Goal: Book appointment/travel/reservation

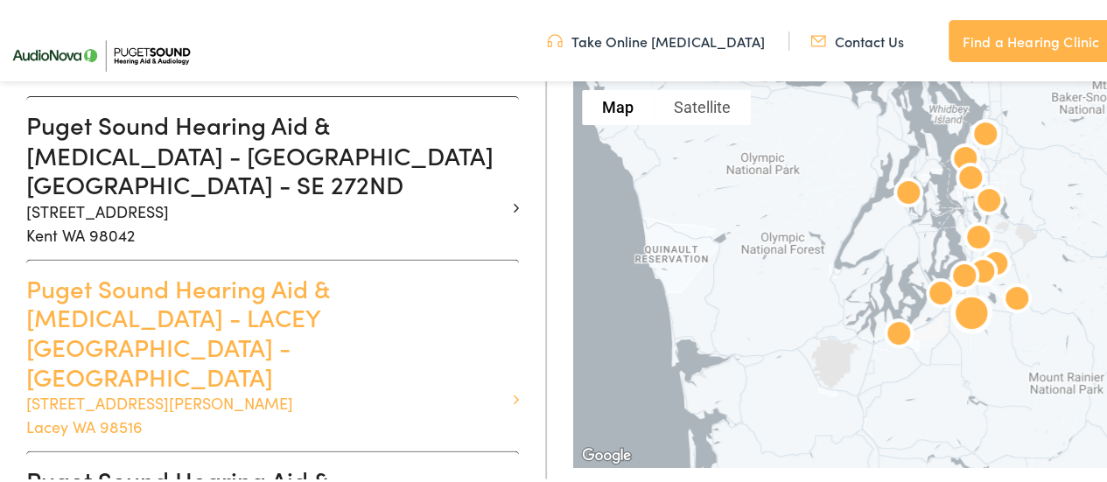
scroll to position [1514, 0]
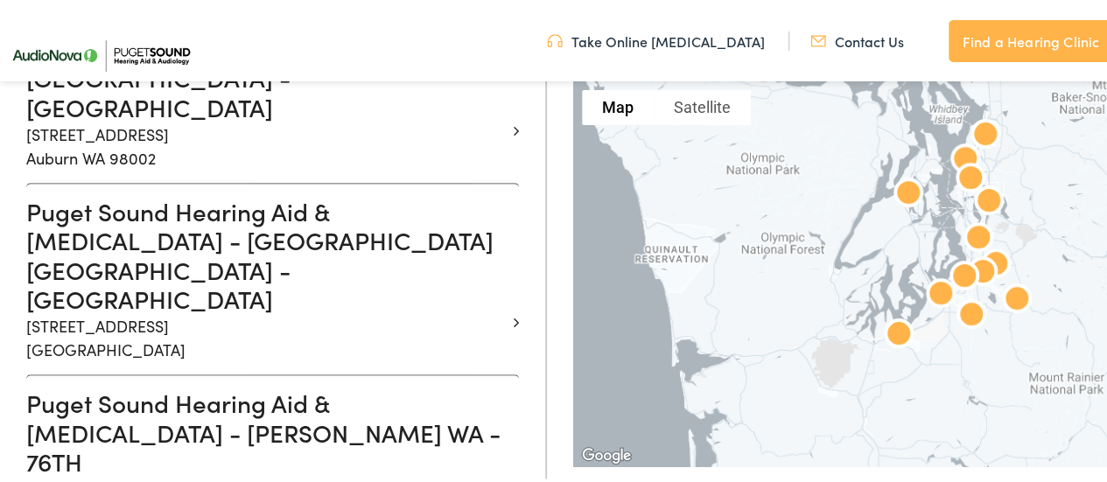
scroll to position [573, 0]
